Goal: Download file/media

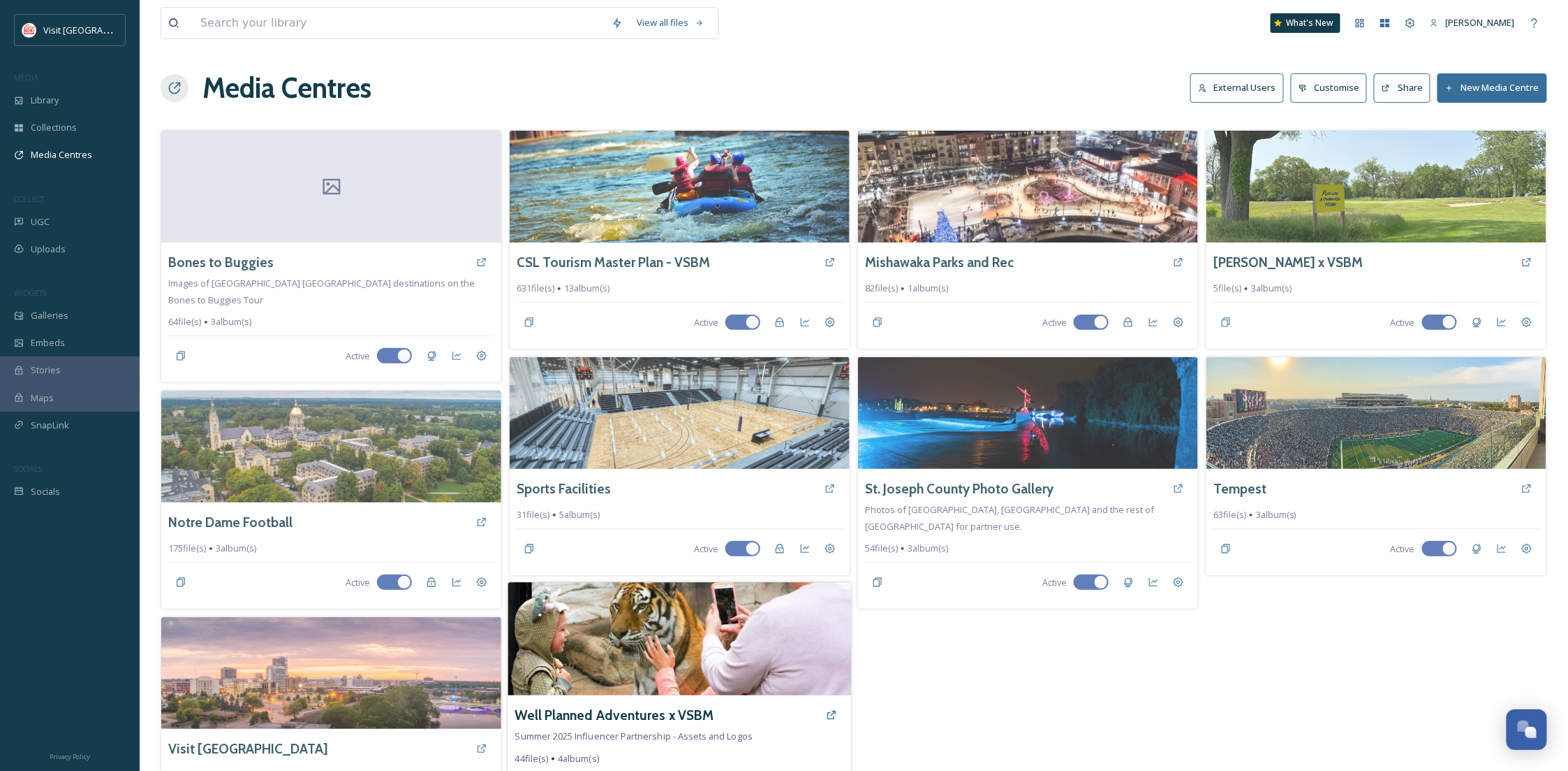
scroll to position [213, 0]
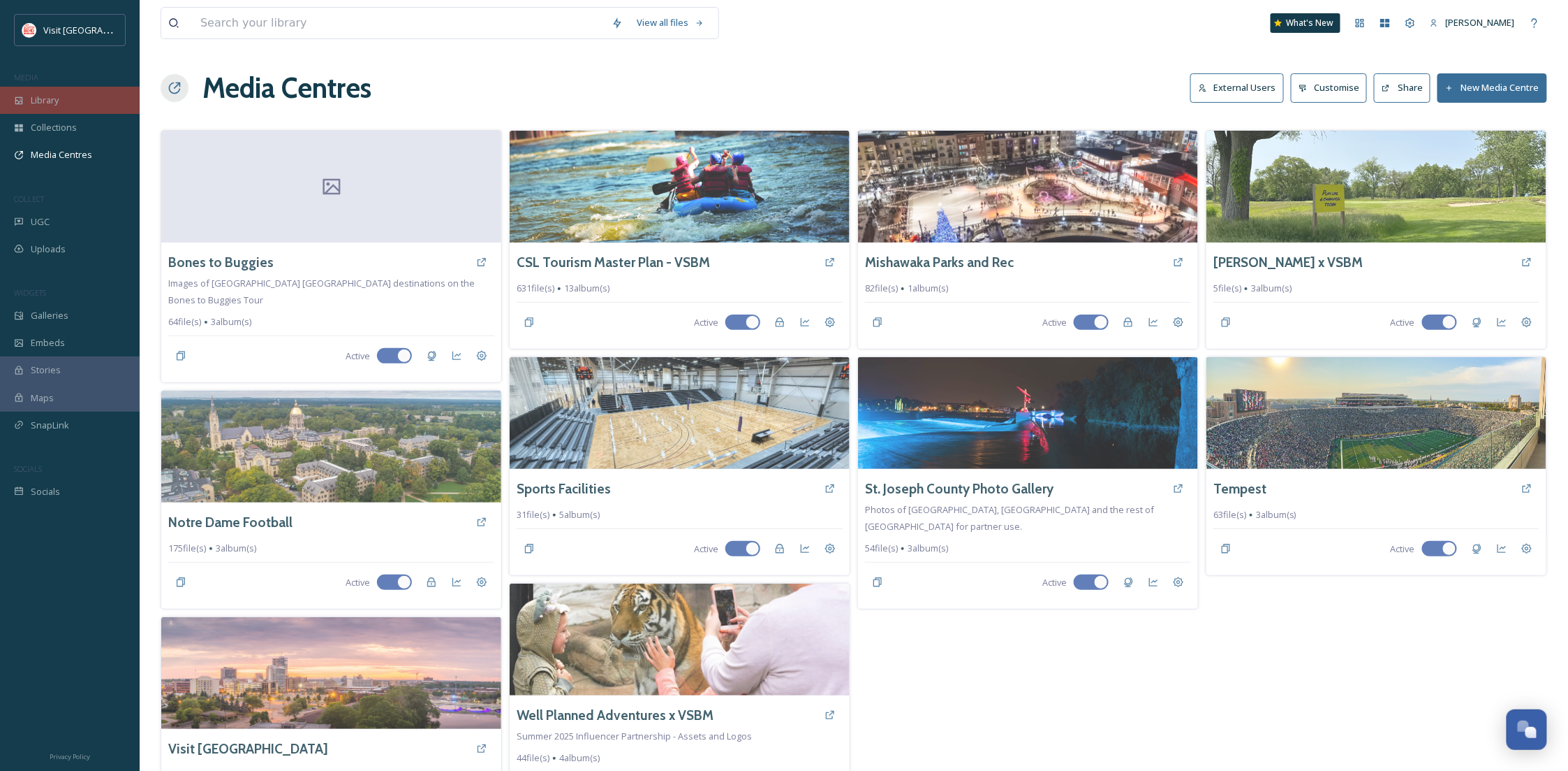
click at [74, 107] on div "Library" at bounding box center [69, 100] width 139 height 27
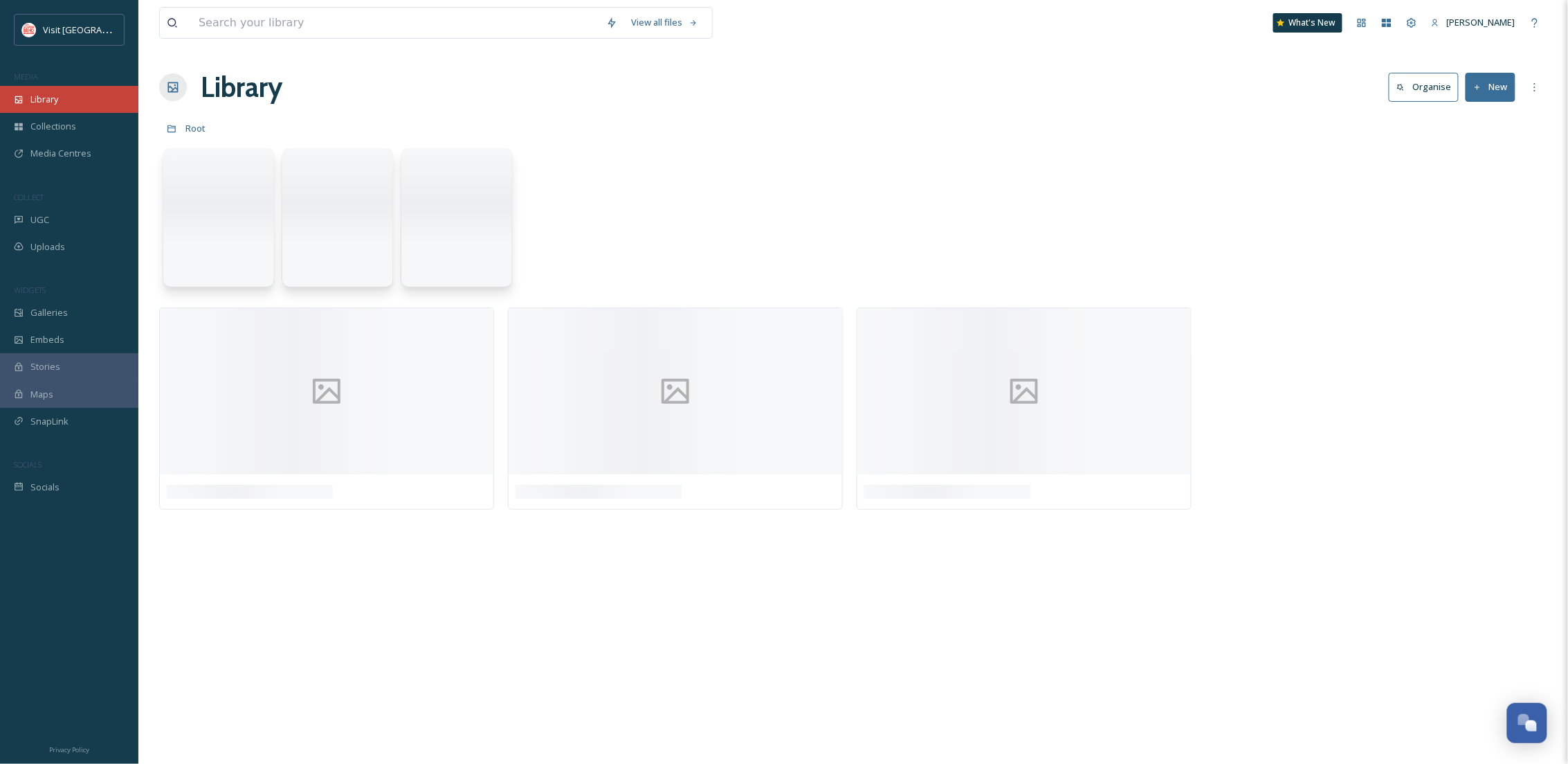
click at [70, 93] on div "Library" at bounding box center [69, 99] width 138 height 27
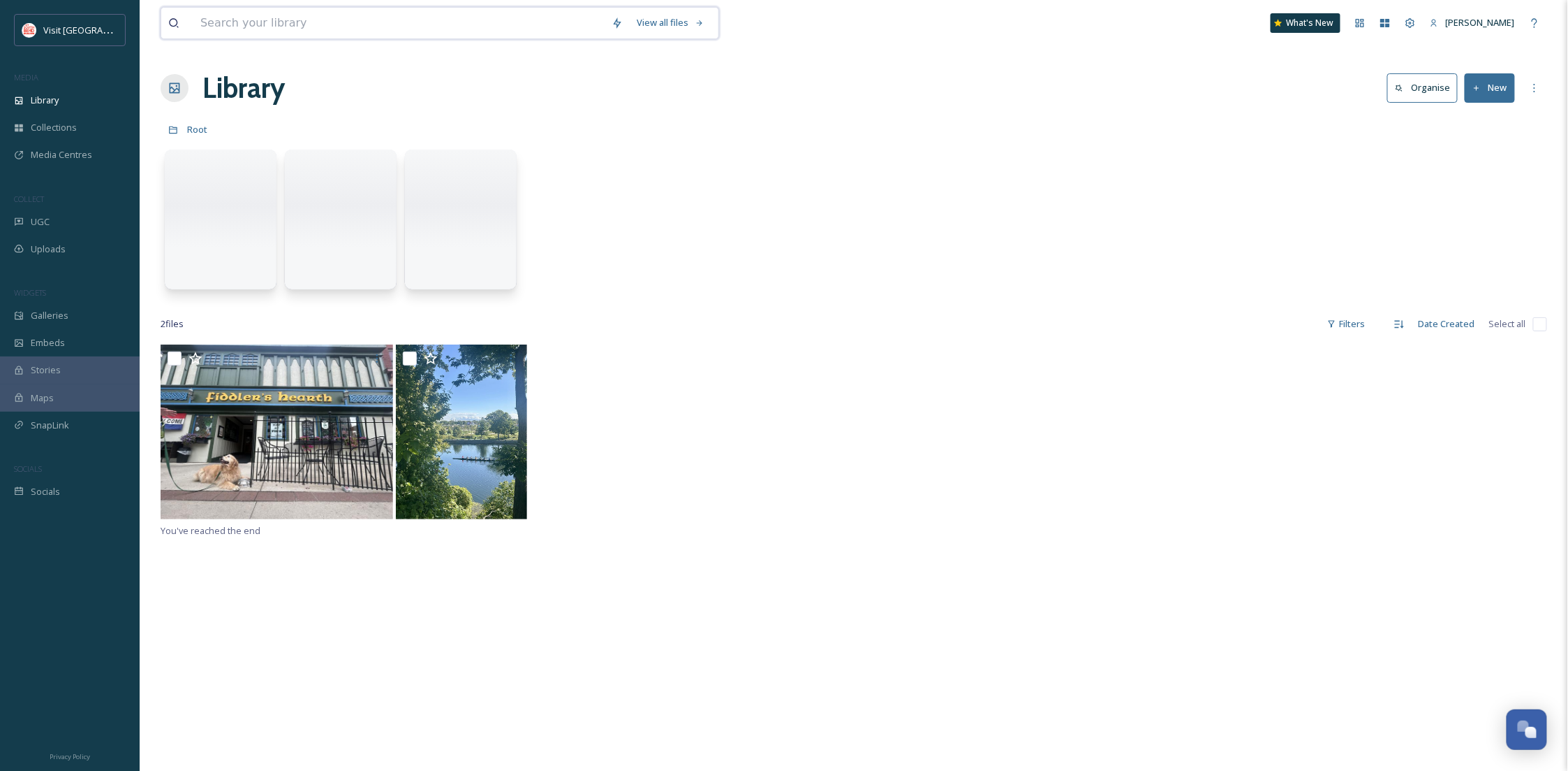
click at [318, 11] on input at bounding box center [399, 23] width 412 height 31
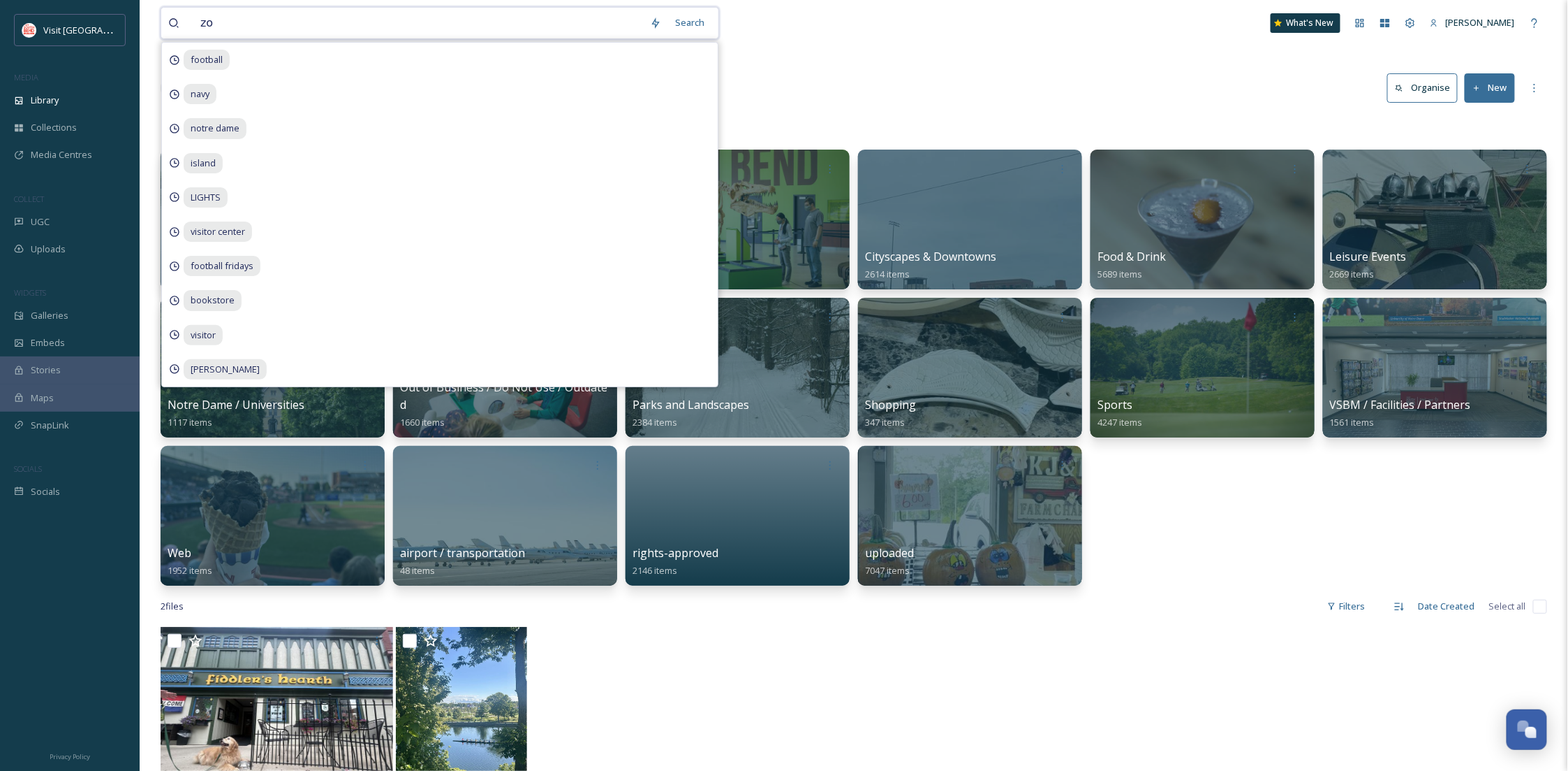
type input "zoo"
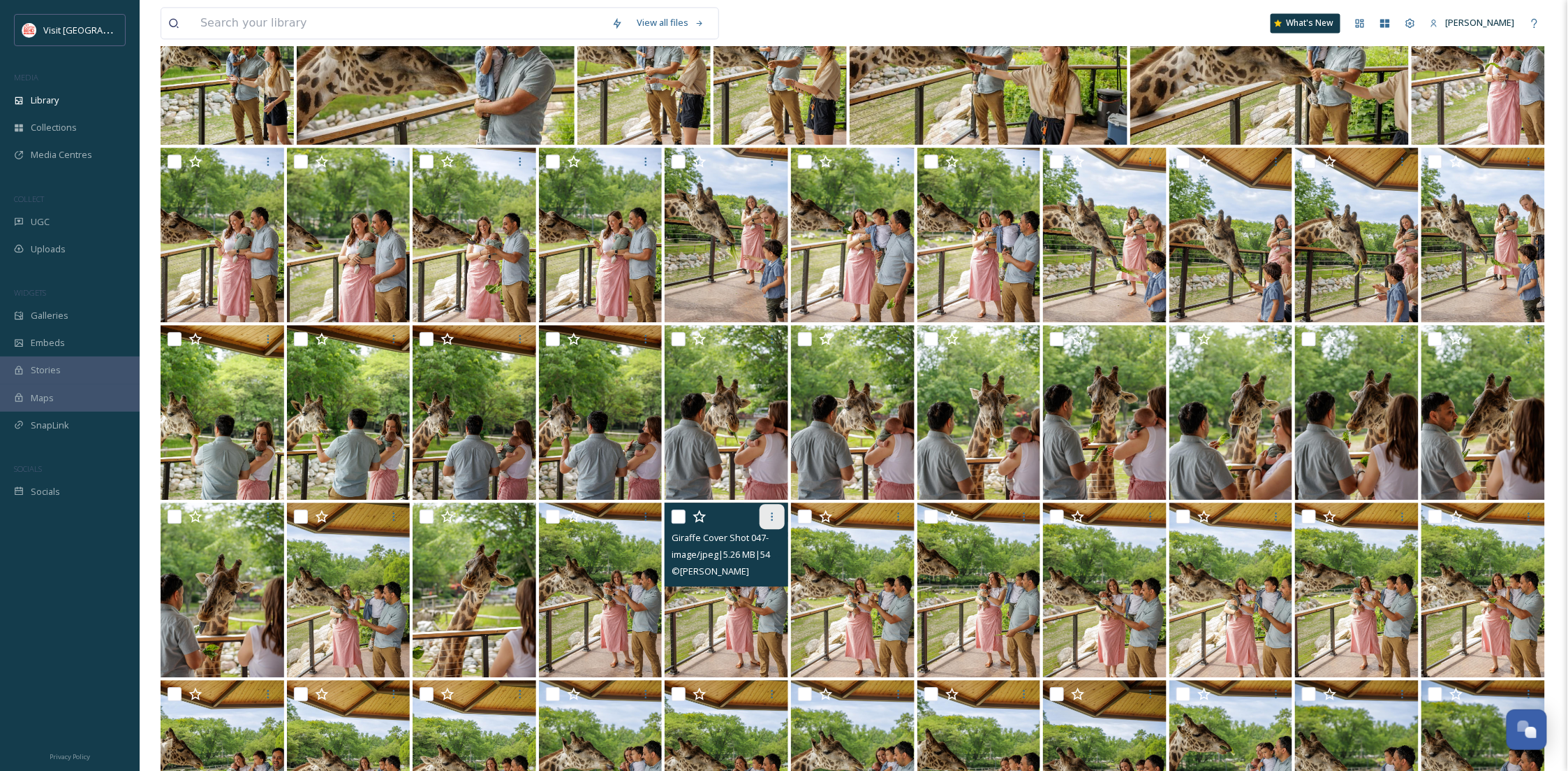
scroll to position [1615, 0]
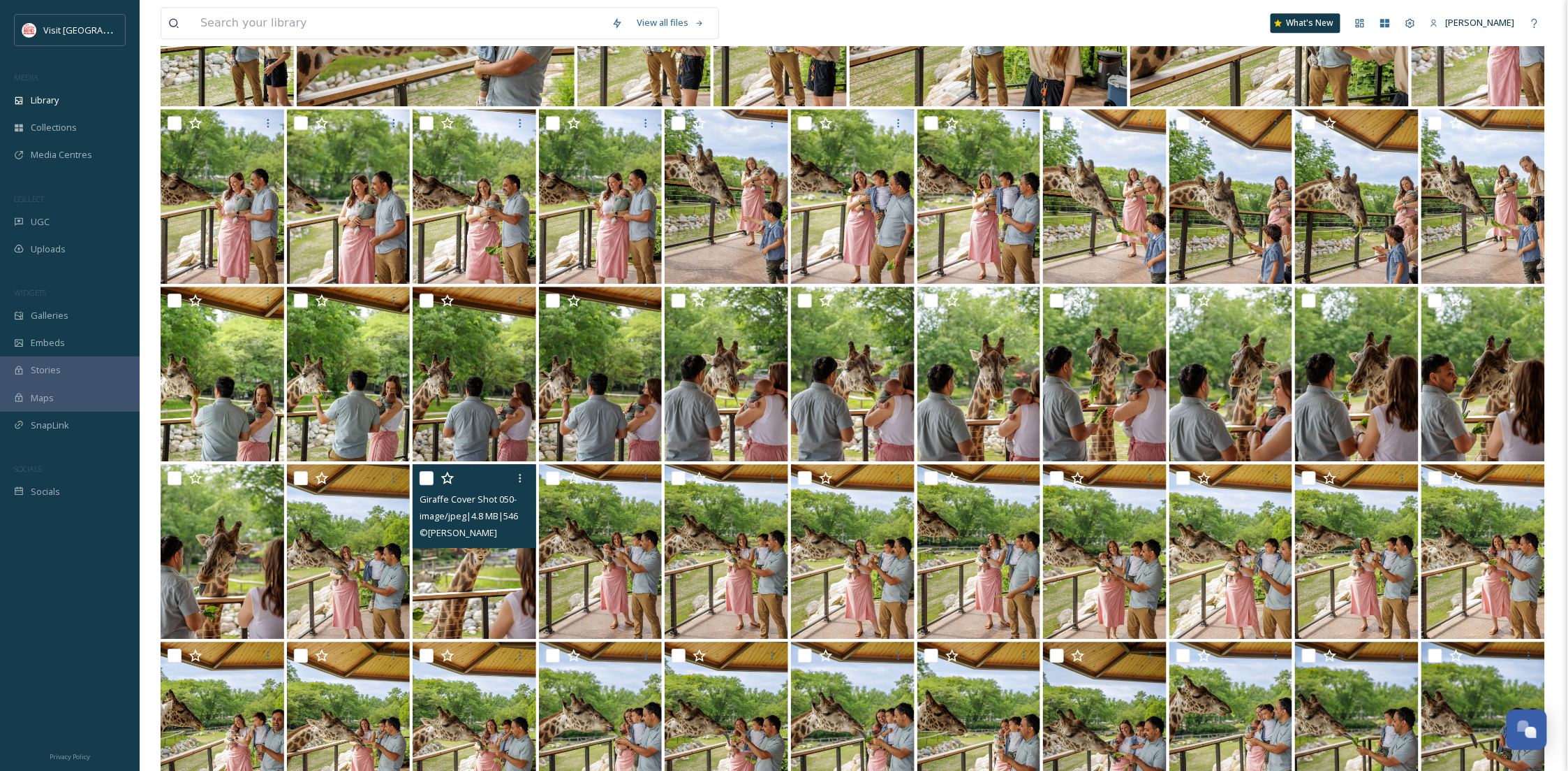
click at [494, 590] on img at bounding box center [474, 551] width 123 height 174
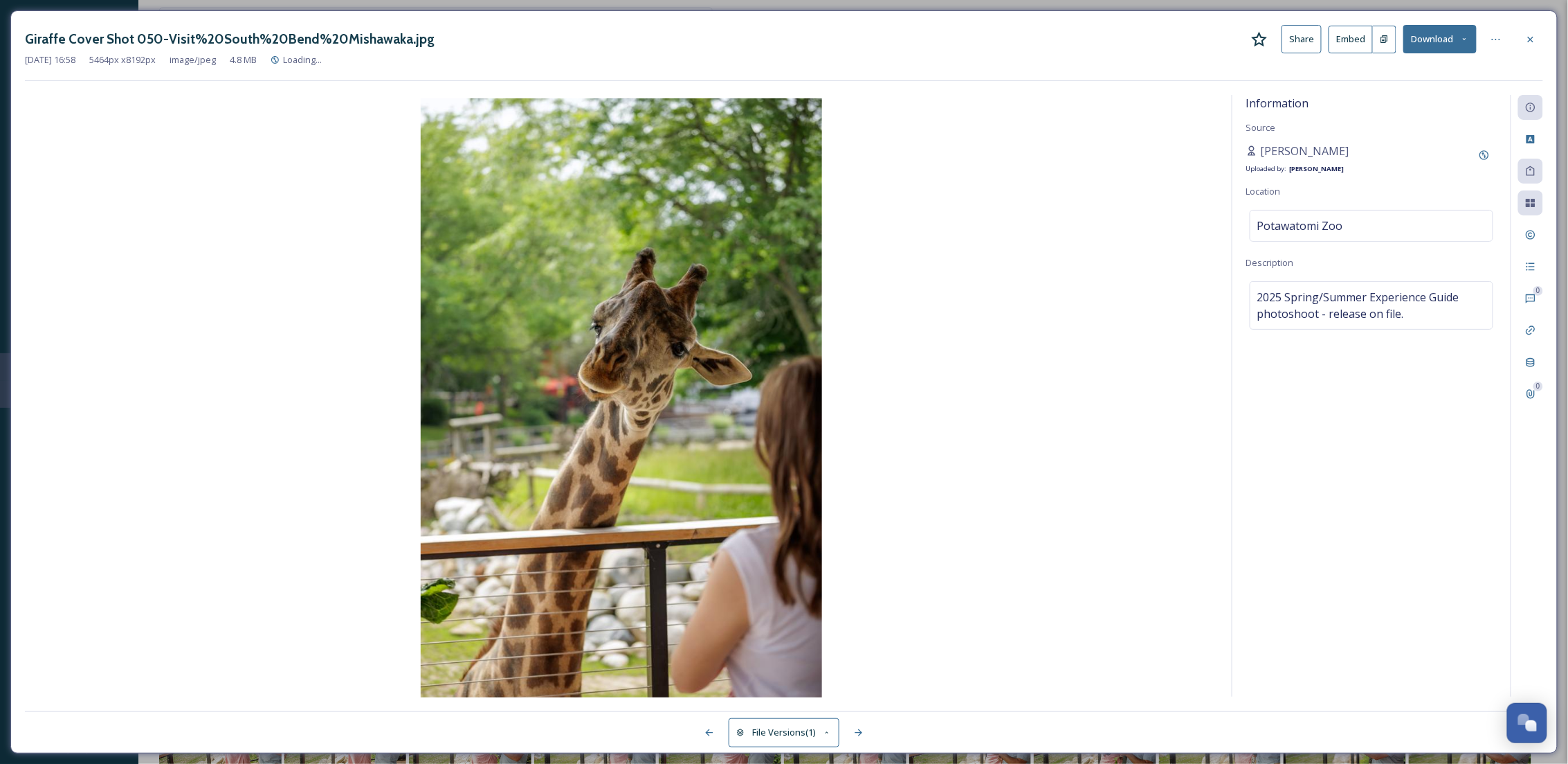
click at [1421, 41] on button "Download" at bounding box center [1440, 38] width 73 height 28
click at [1405, 65] on span "Download Original (5464 x 8192)" at bounding box center [1404, 71] width 131 height 13
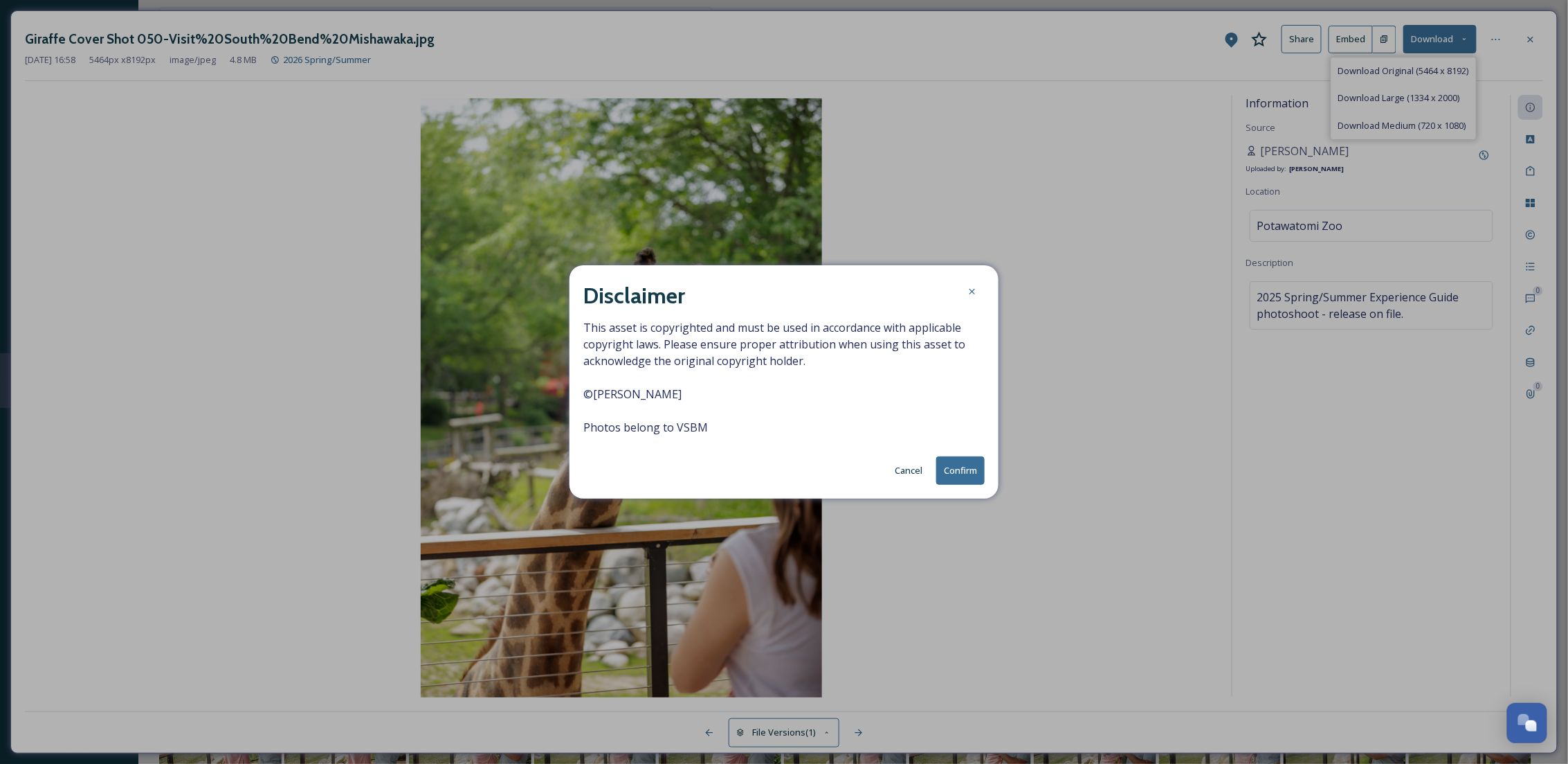
click at [955, 474] on button "Confirm" at bounding box center [960, 470] width 48 height 28
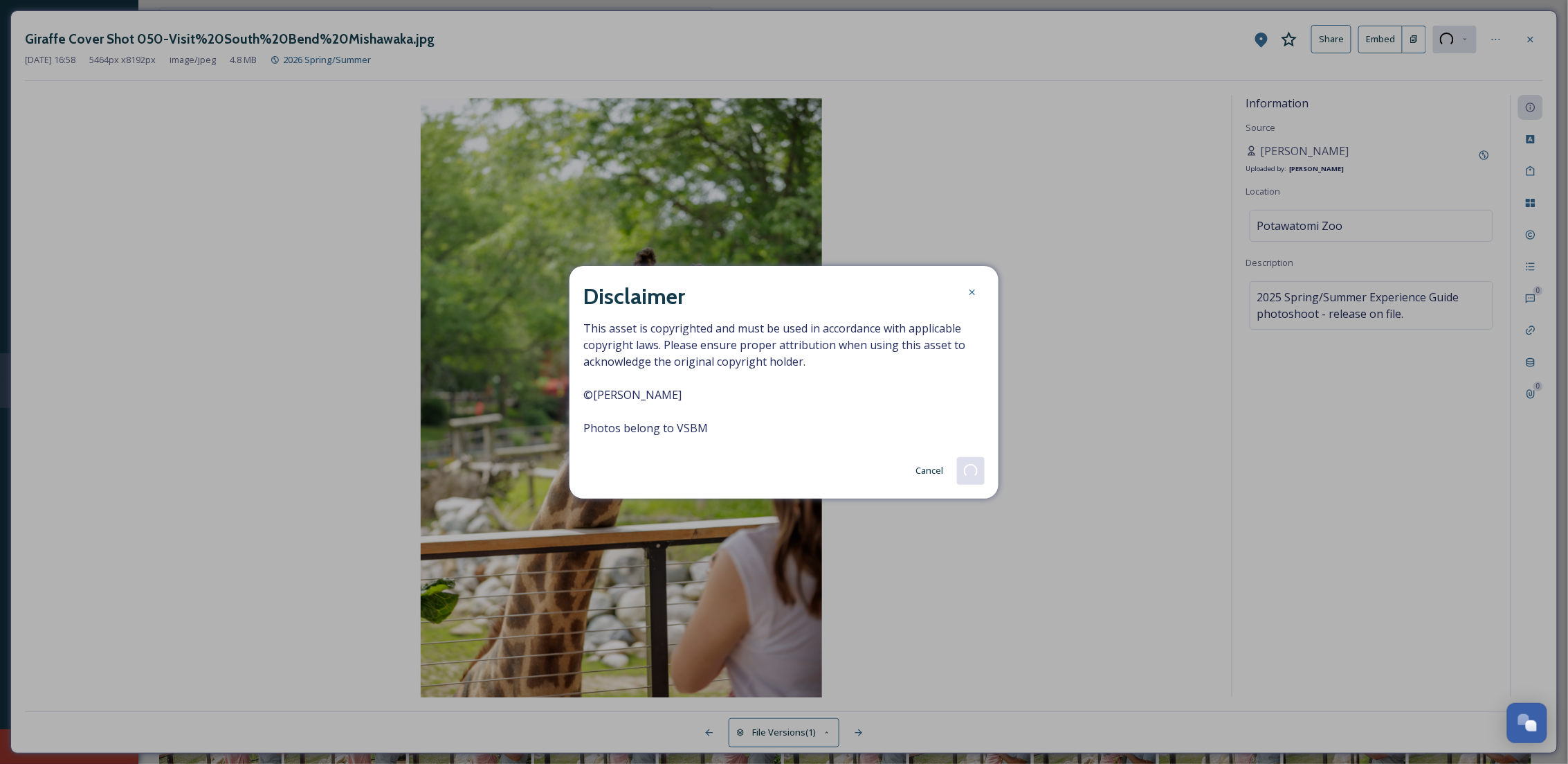
drag, startPoint x: 705, startPoint y: 386, endPoint x: 573, endPoint y: 386, distance: 132.0
click at [573, 386] on div "Disclaimer This asset is copyrighted and must be used in accordance with applic…" at bounding box center [784, 382] width 429 height 233
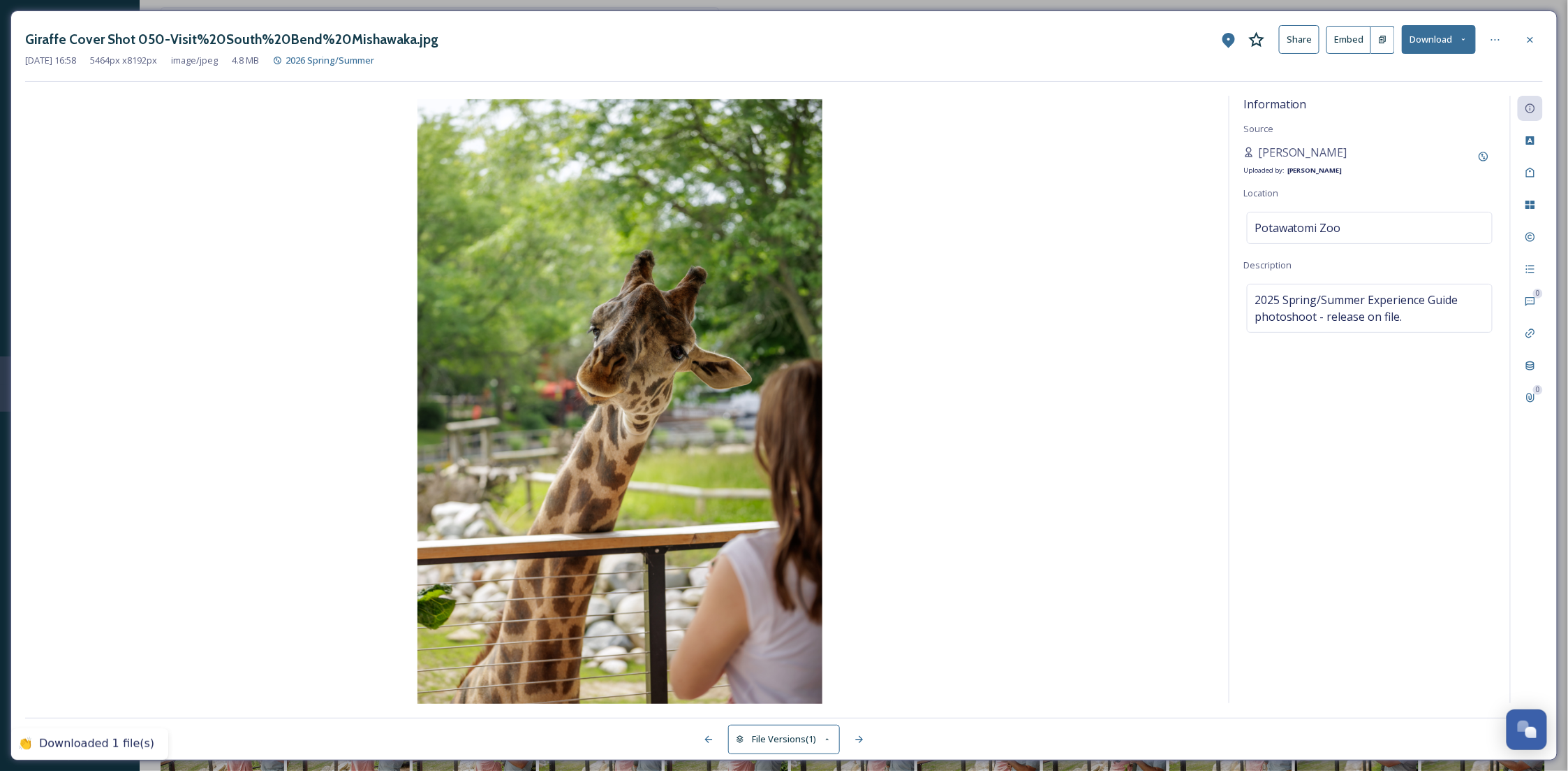
drag, startPoint x: 611, startPoint y: 396, endPoint x: 1073, endPoint y: 304, distance: 471.1
click at [1073, 304] on img at bounding box center [619, 403] width 1190 height 607
drag, startPoint x: 1325, startPoint y: 146, endPoint x: 1252, endPoint y: 146, distance: 73.0
click at [1252, 146] on div "[PERSON_NAME] Uploaded by: [PERSON_NAME]" at bounding box center [1370, 161] width 252 height 34
copy span "[PERSON_NAME]"
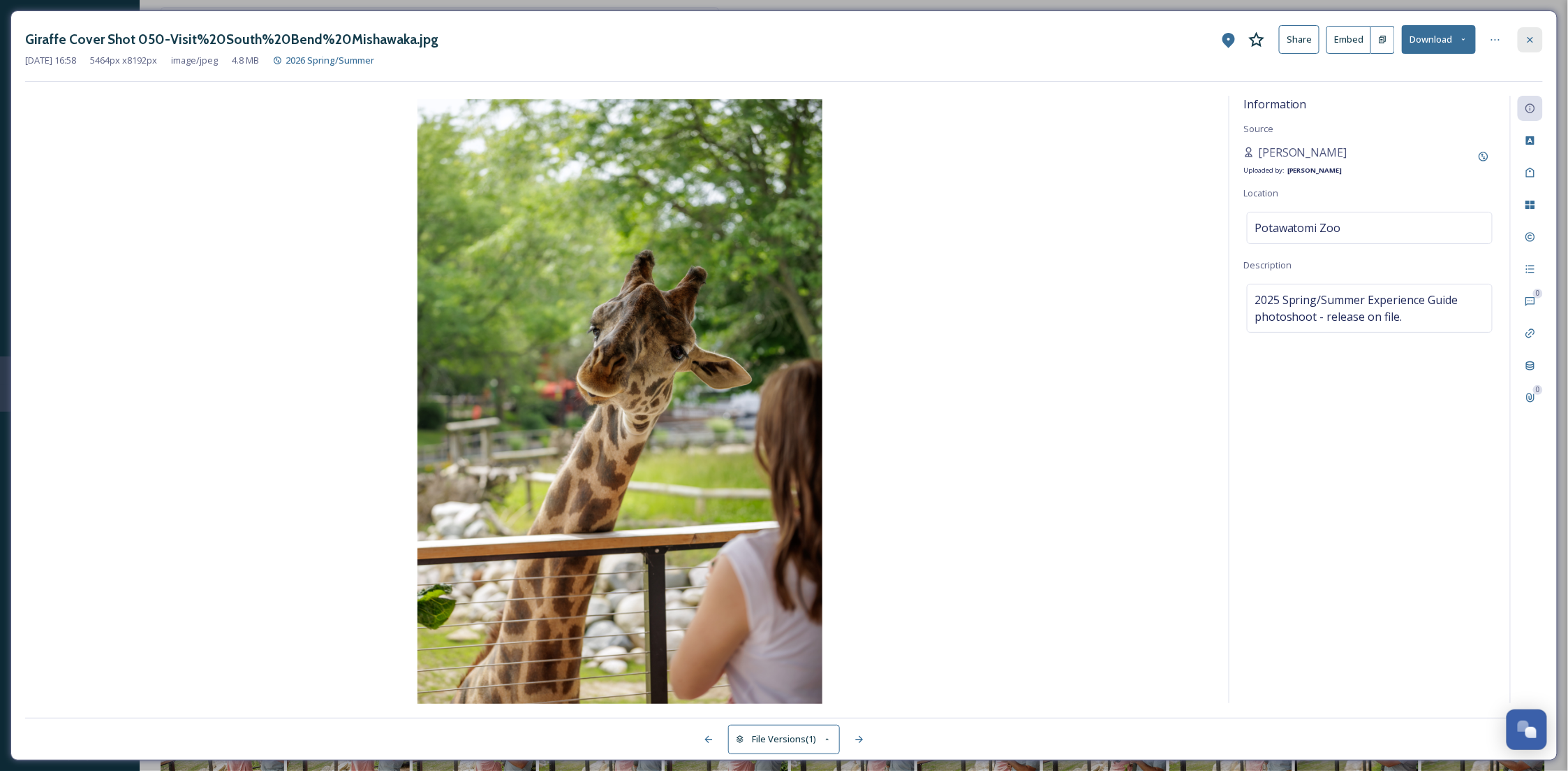
click at [1531, 48] on div at bounding box center [1530, 39] width 25 height 25
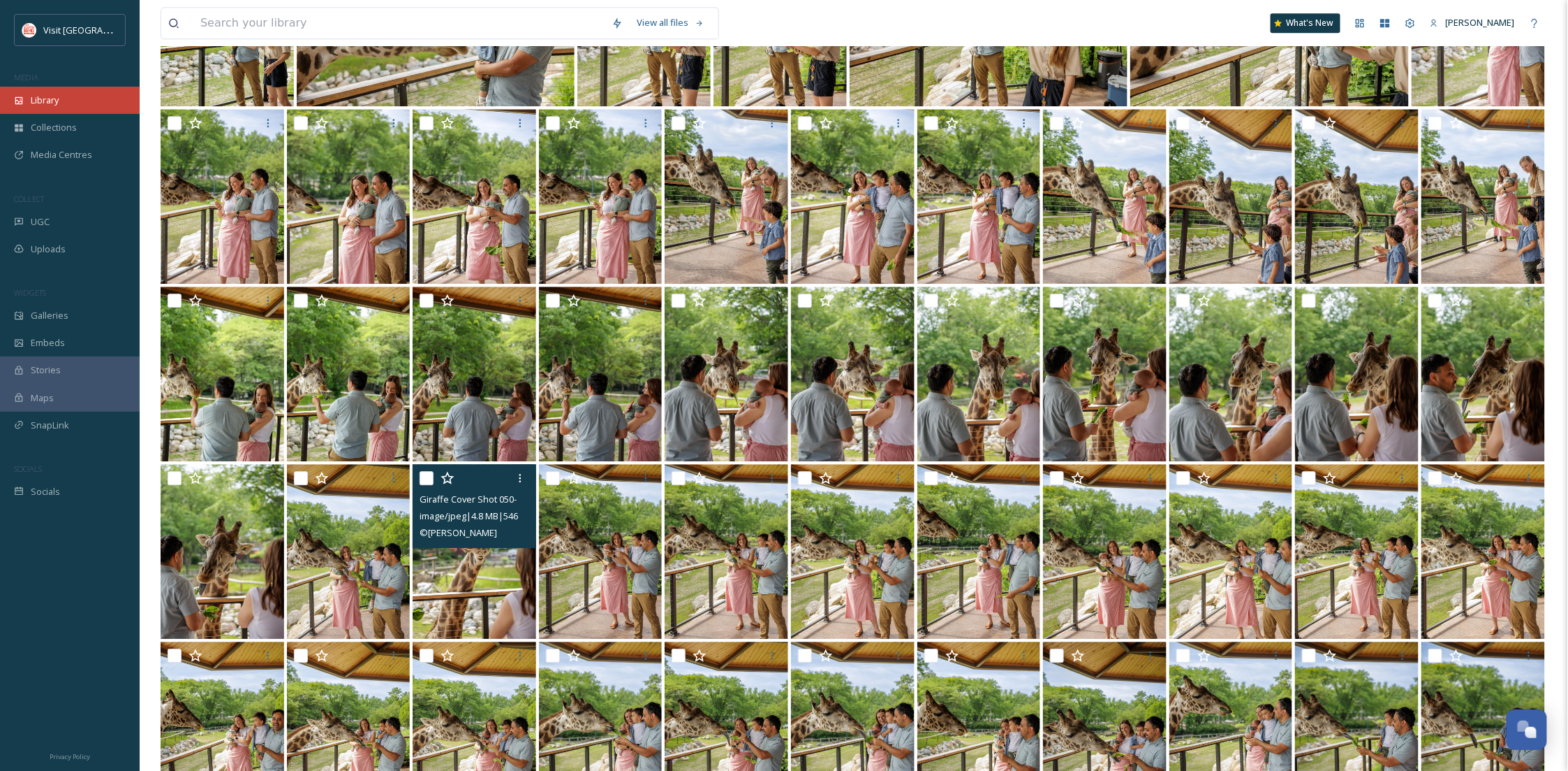
click at [72, 91] on div "Library" at bounding box center [69, 100] width 139 height 27
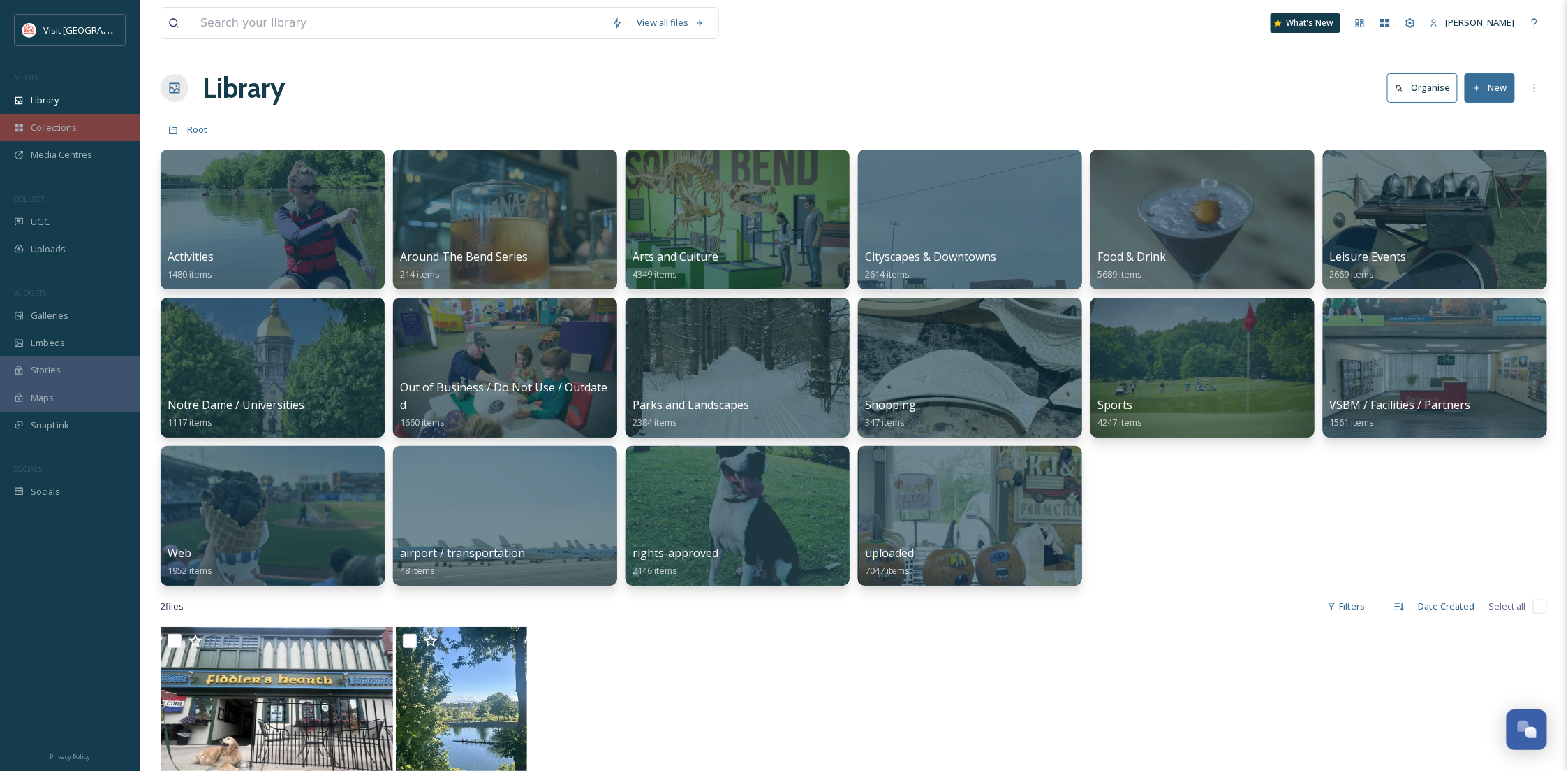
click at [66, 118] on div "Collections" at bounding box center [69, 127] width 139 height 27
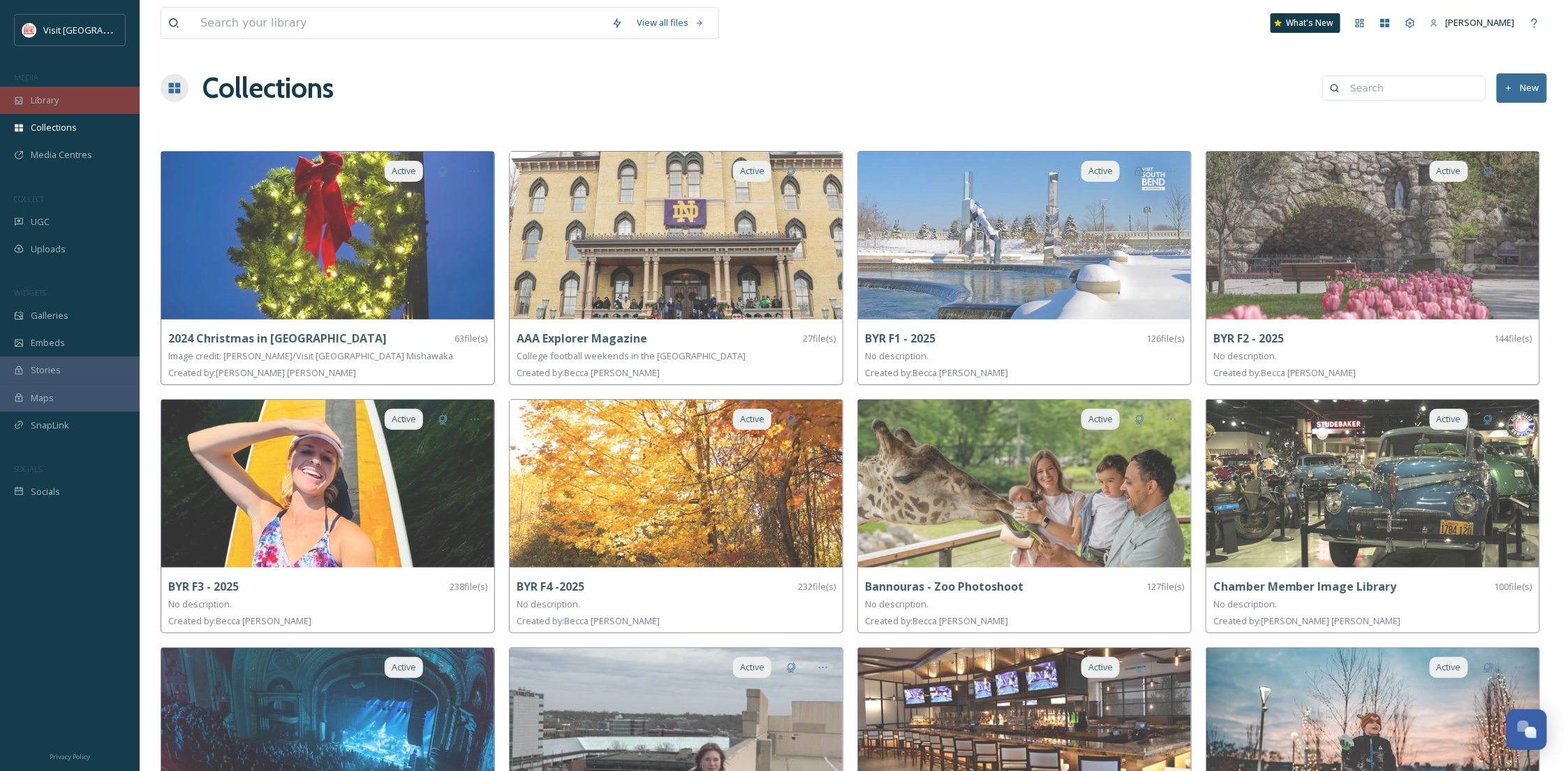
click at [65, 93] on div "Library" at bounding box center [69, 100] width 139 height 27
